Goal: Task Accomplishment & Management: Manage account settings

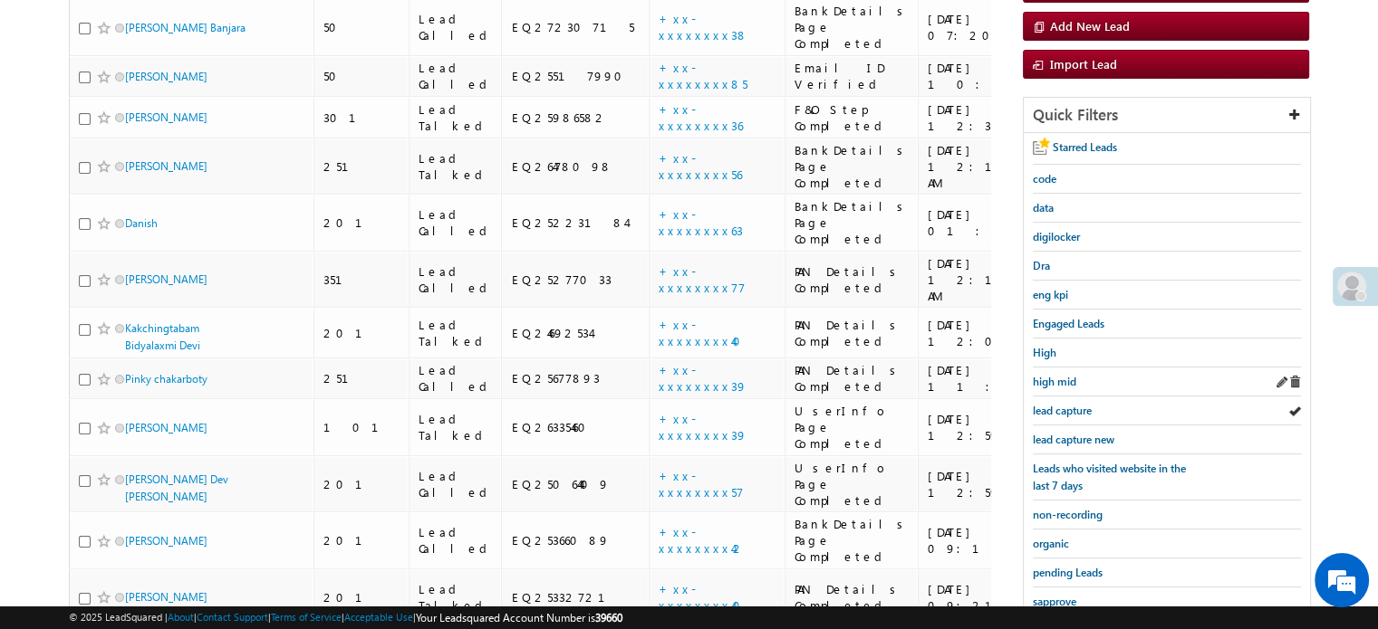
scroll to position [272, 0]
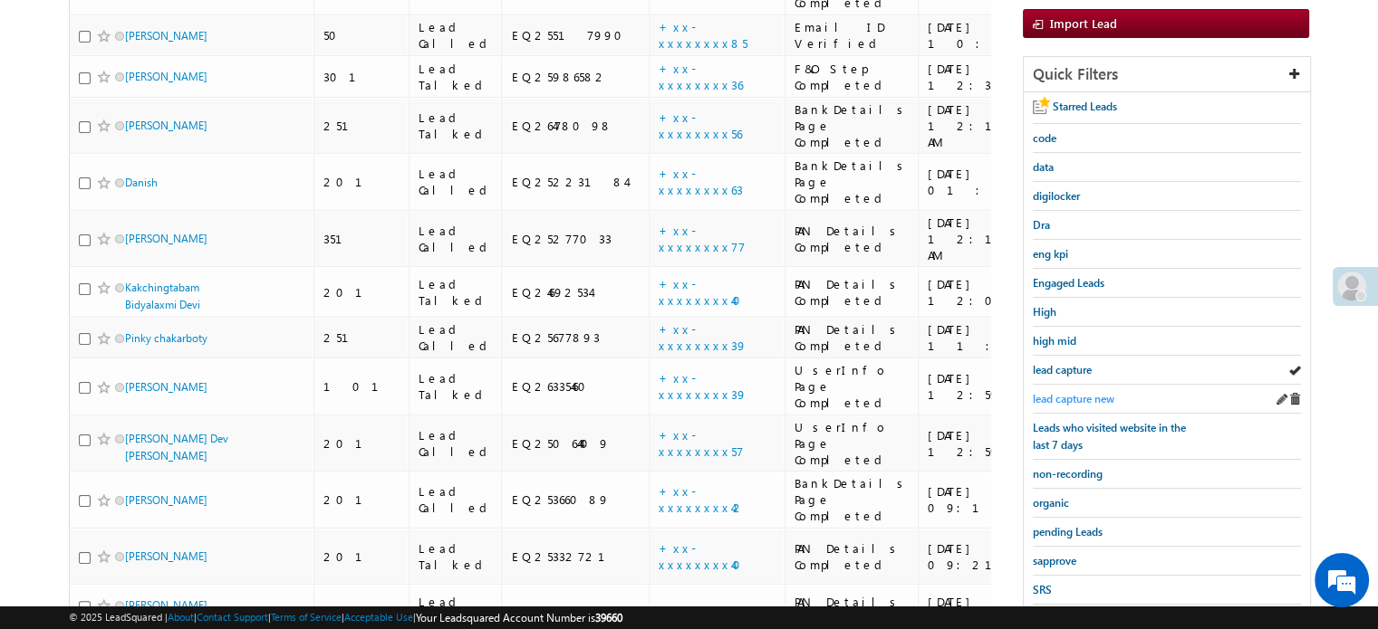
click at [1090, 392] on span "lead capture new" at bounding box center [1074, 399] width 82 height 14
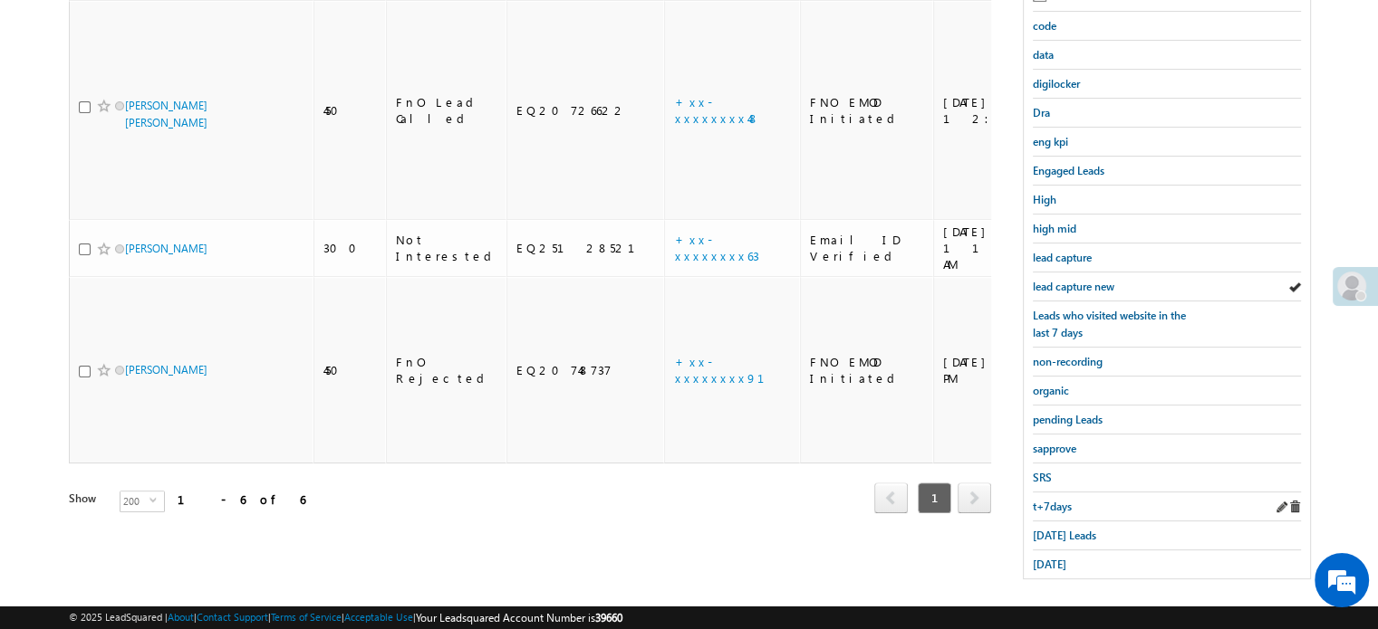
scroll to position [389, 0]
